Goal: Information Seeking & Learning: Learn about a topic

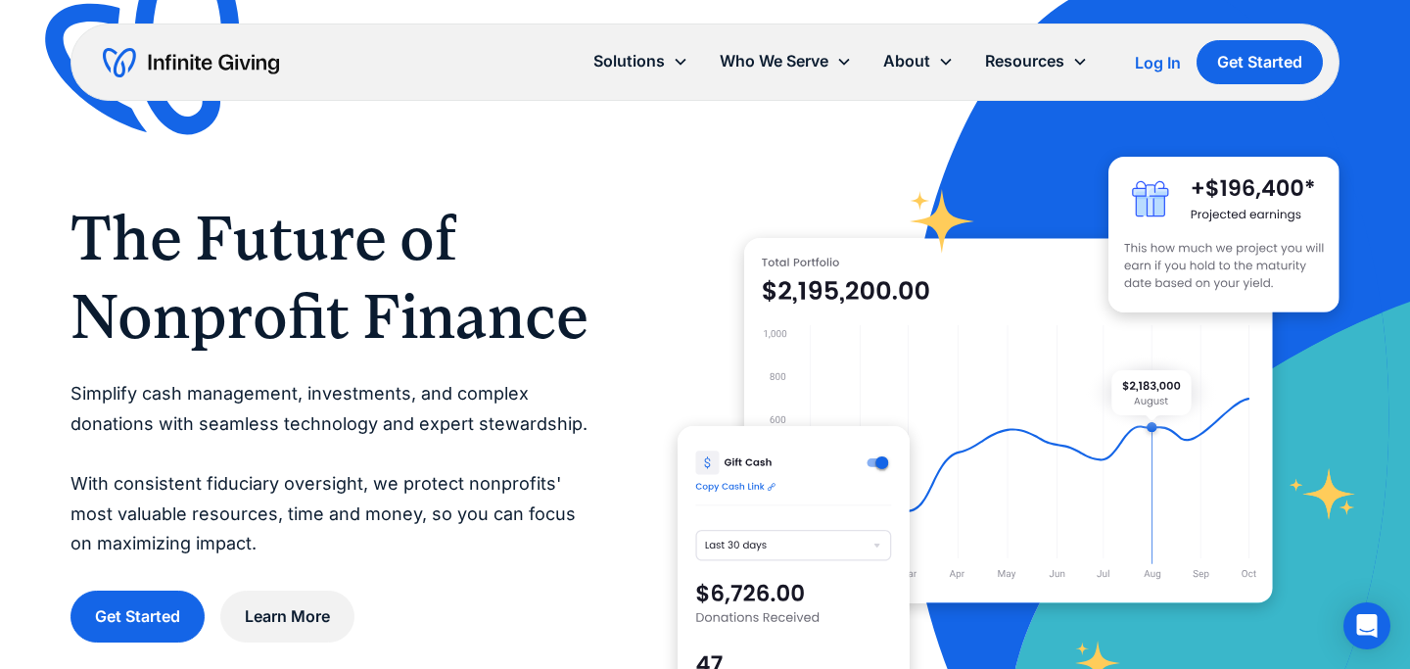
scroll to position [25, 0]
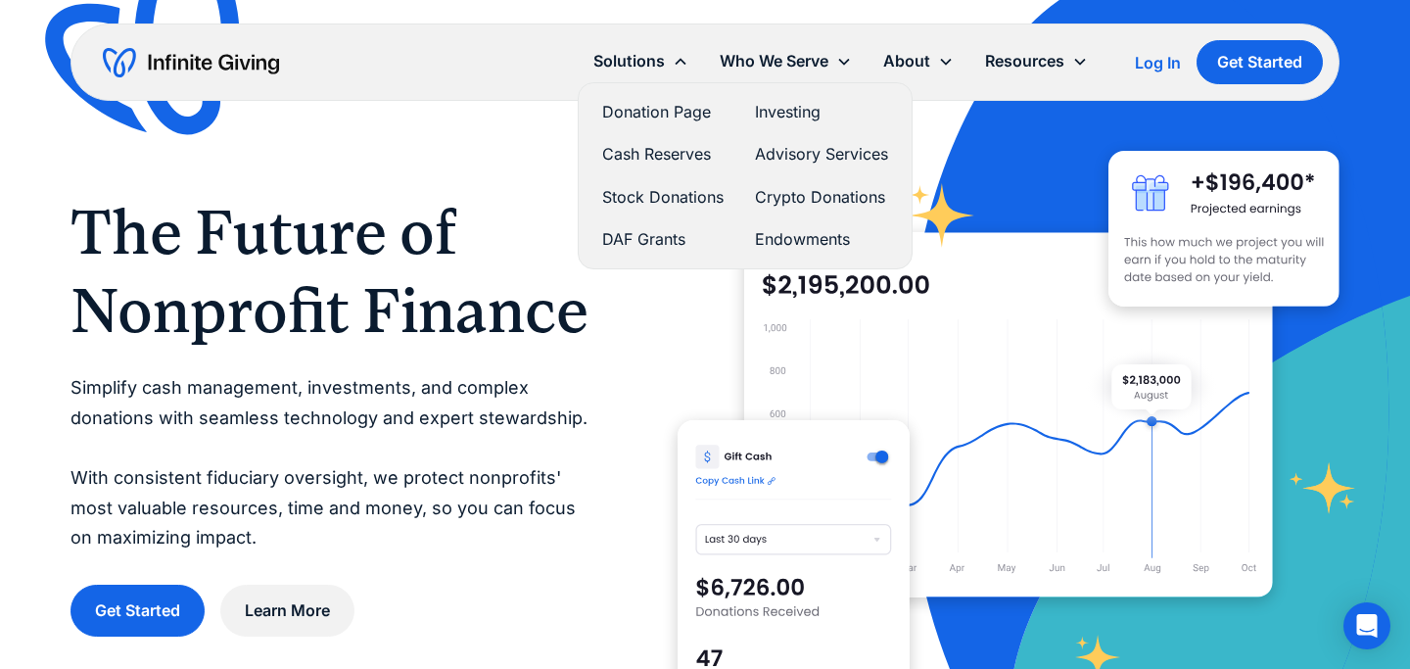
click at [678, 191] on link "Stock Donations" at bounding box center [662, 197] width 121 height 26
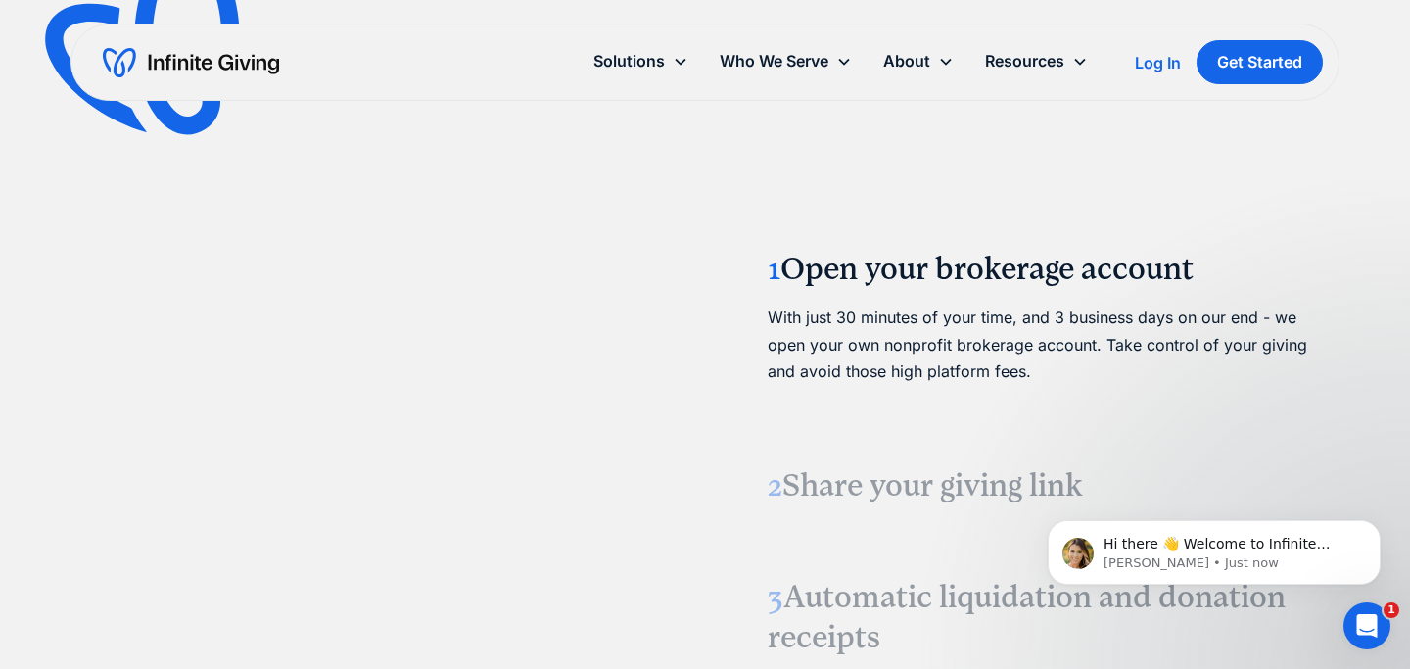
scroll to position [2241, 0]
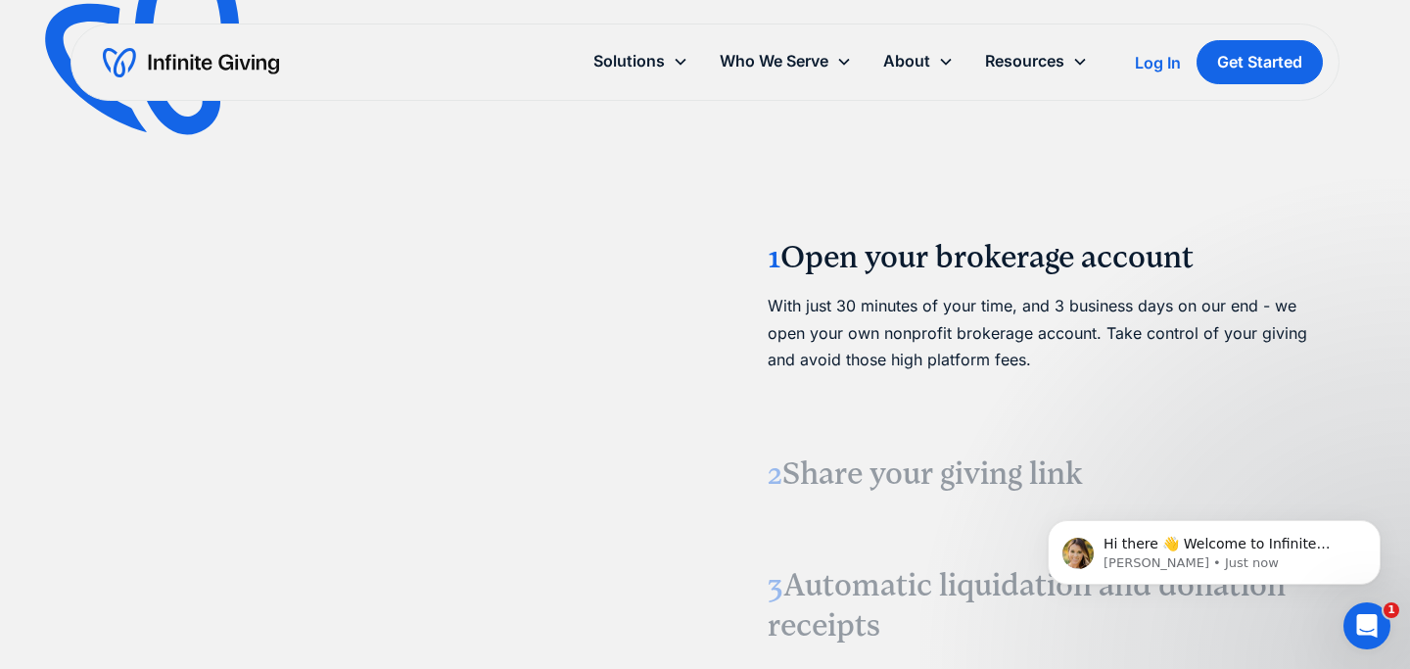
click at [456, 418] on video at bounding box center [368, 437] width 294 height 147
click at [456, 420] on video at bounding box center [368, 437] width 294 height 147
click at [452, 432] on video at bounding box center [368, 437] width 294 height 147
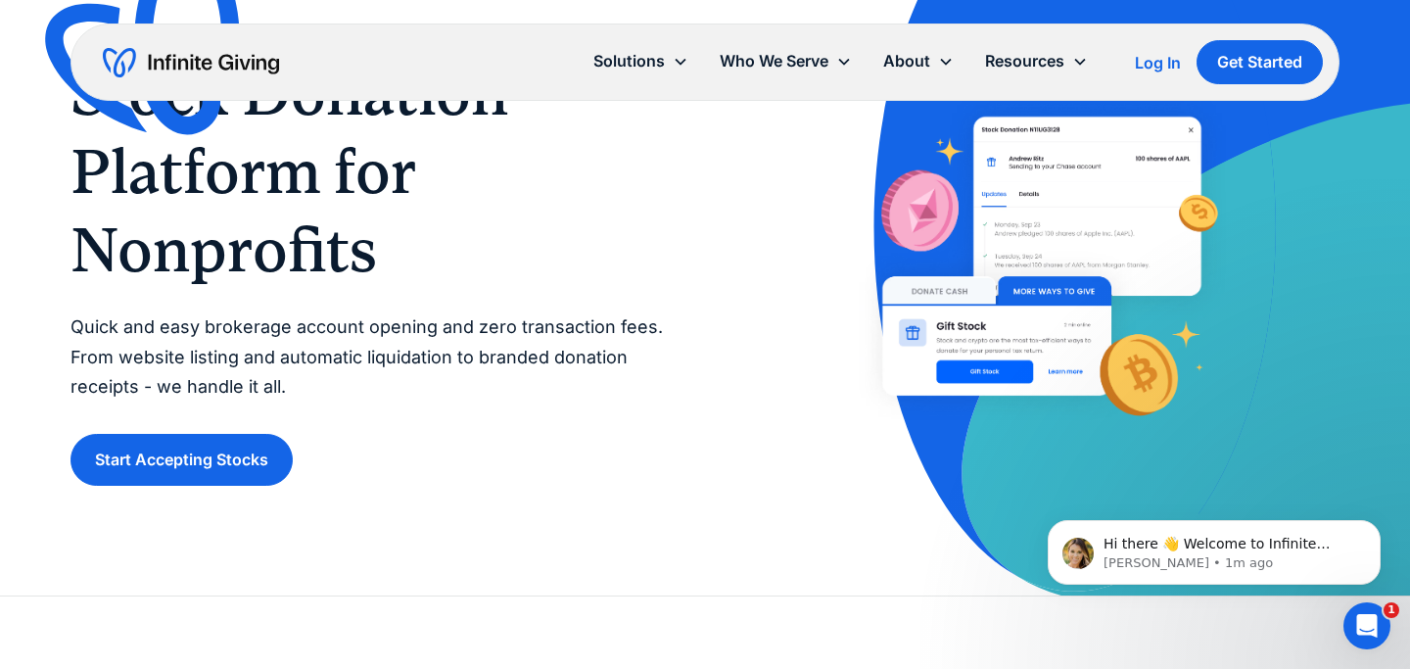
scroll to position [0, 0]
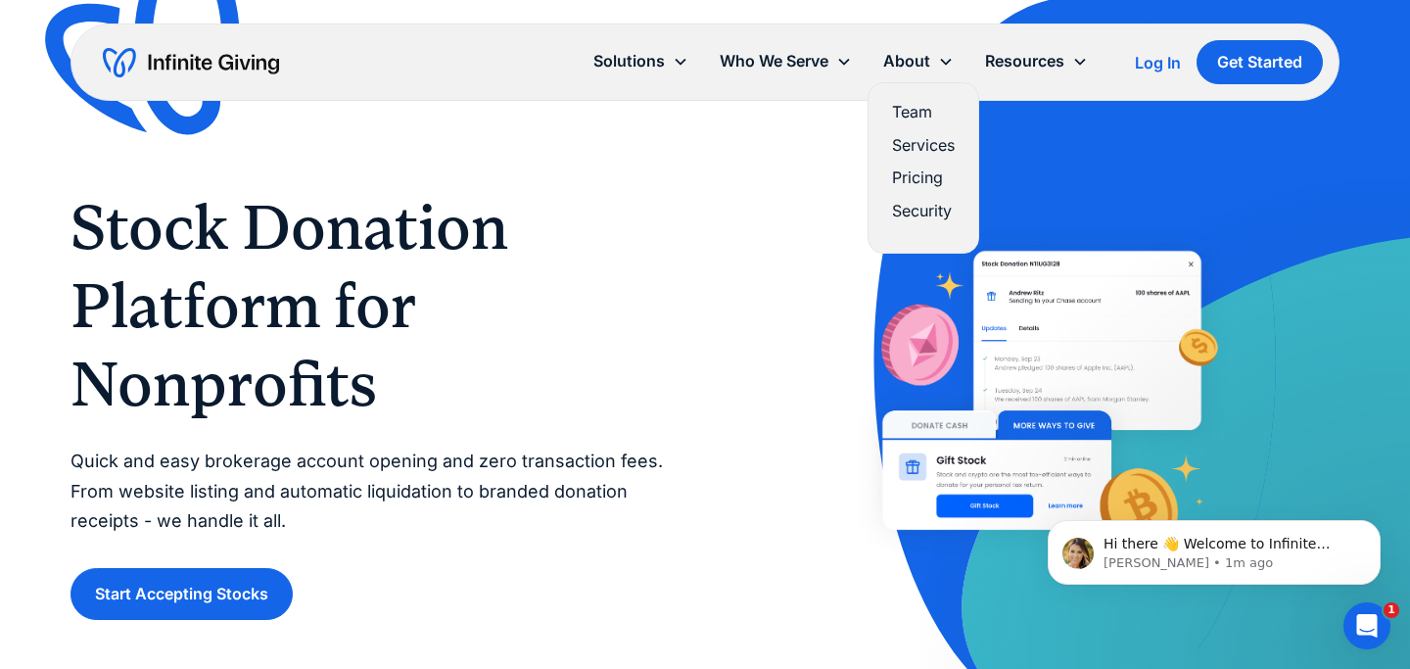
click at [919, 176] on link "Pricing" at bounding box center [923, 177] width 63 height 26
